Goal: Task Accomplishment & Management: Manage account settings

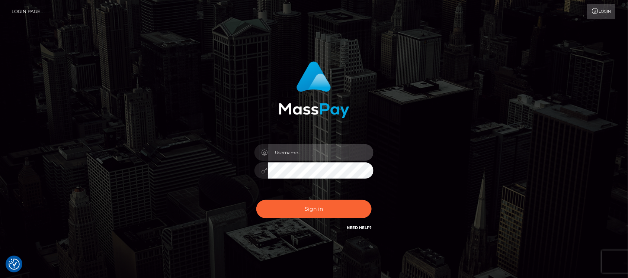
type input "hello.feetfinder"
click at [326, 147] on input "hello.feetfinder" at bounding box center [321, 152] width 106 height 17
click at [330, 149] on input "hello.feetfinder" at bounding box center [321, 152] width 106 height 17
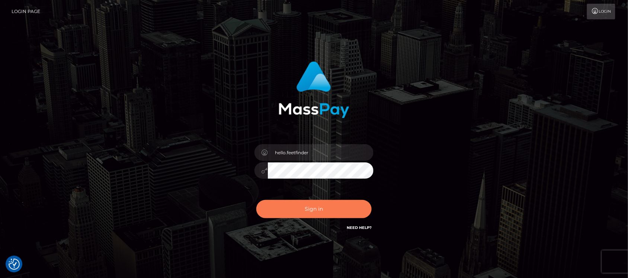
click at [337, 208] on button "Sign in" at bounding box center [313, 209] width 115 height 18
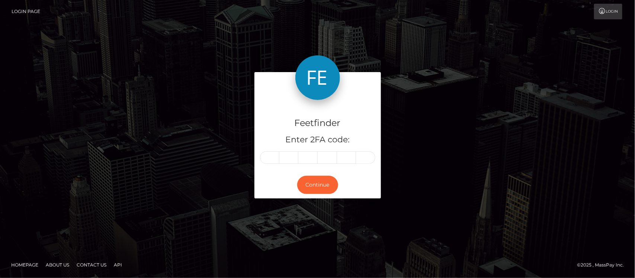
click at [273, 158] on input "text" at bounding box center [269, 157] width 19 height 13
type input "2"
type input "8"
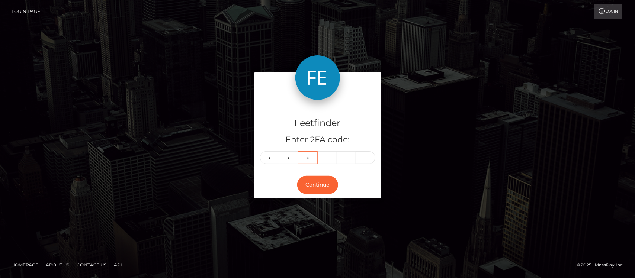
type input "2"
type input "9"
type input "0"
type input "1"
click at [319, 186] on button "Continue" at bounding box center [317, 185] width 41 height 18
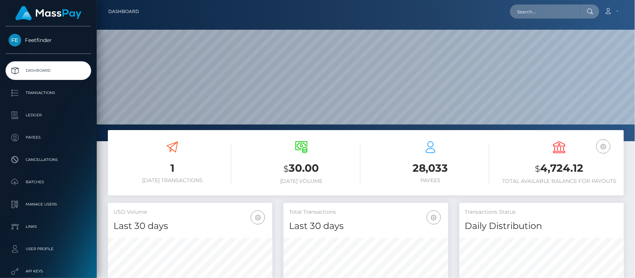
scroll to position [131, 164]
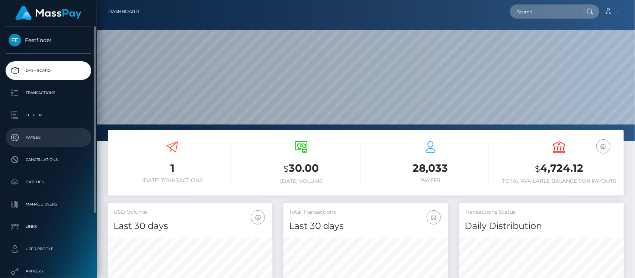
click at [40, 138] on p "Payees" at bounding box center [49, 137] width 80 height 11
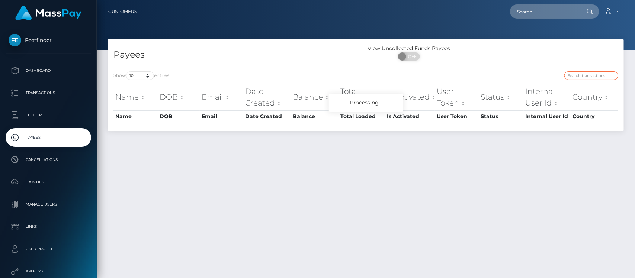
click at [584, 73] on input "search" at bounding box center [591, 75] width 54 height 9
paste input "13efa9a7-8a4f-11f0-8023-0266f44cc279"
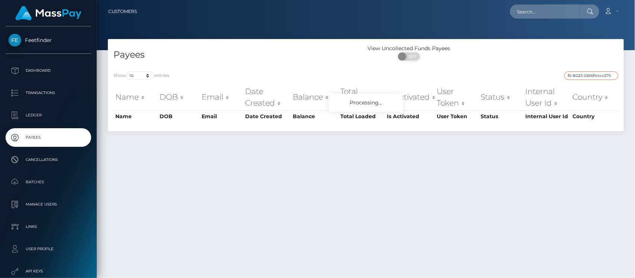
click at [594, 77] on input "13efa9a7-8a4f-11f0-8023-0266f44cc279" at bounding box center [591, 75] width 54 height 9
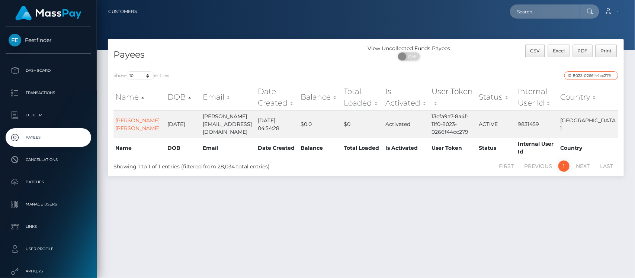
type input "13efa9a7-8a4f-11f0-8023-0266f44cc279"
